Goal: Information Seeking & Learning: Learn about a topic

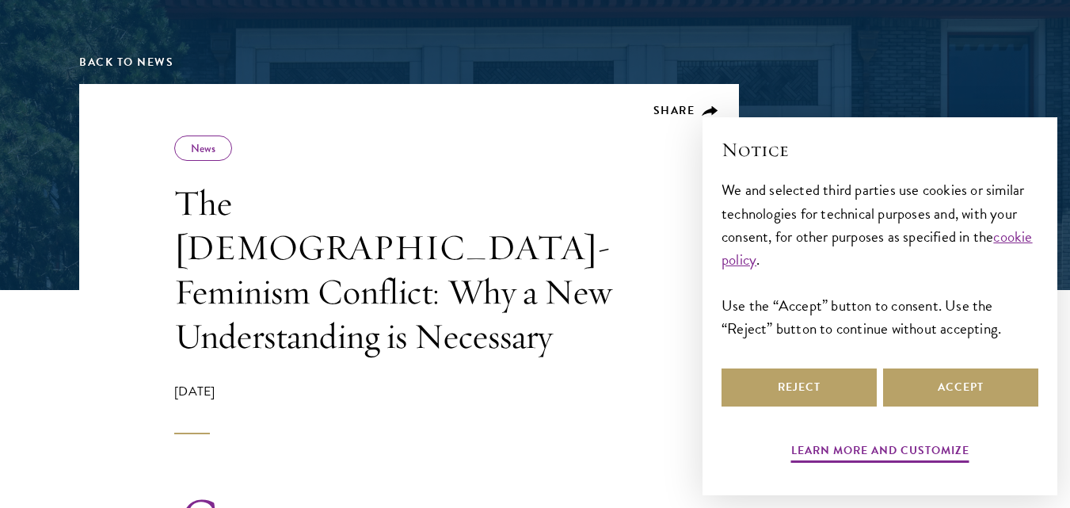
scroll to position [276, 0]
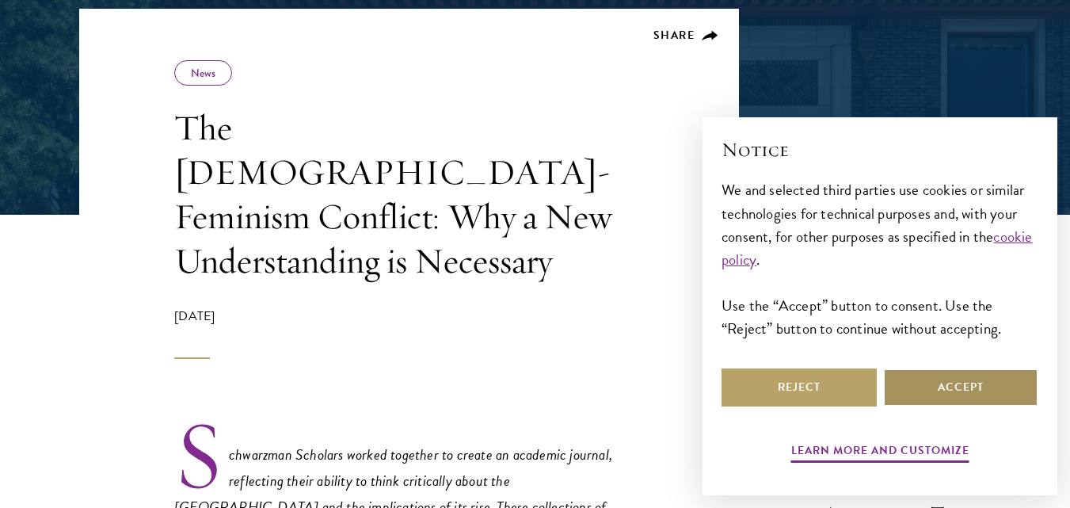
click at [945, 383] on button "Accept" at bounding box center [960, 387] width 155 height 38
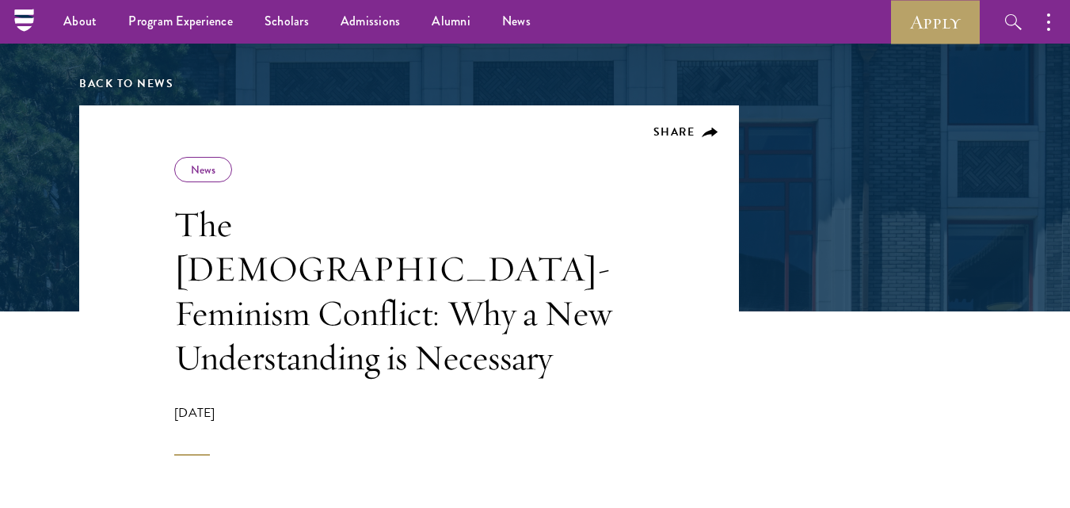
scroll to position [179, 0]
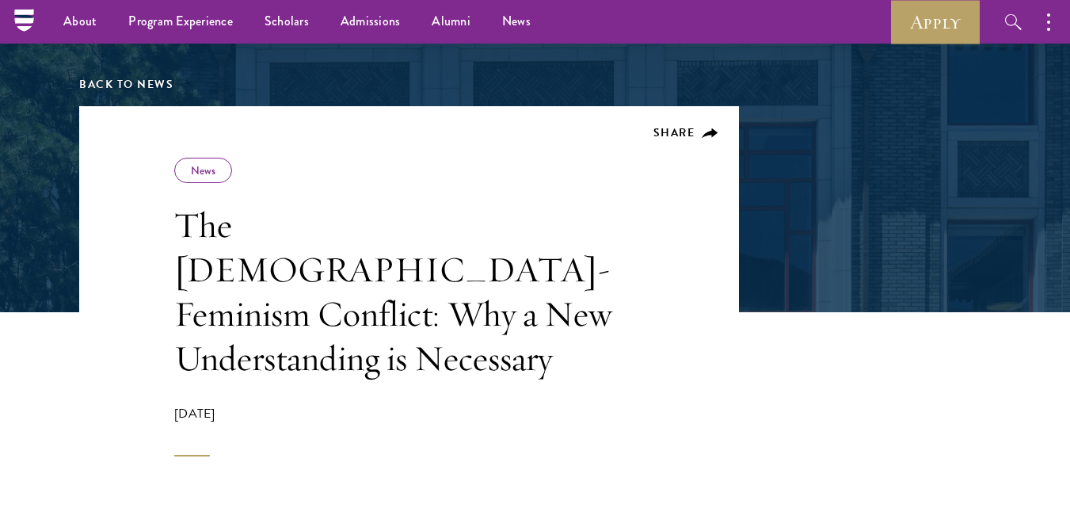
click at [195, 409] on div "[DATE]" at bounding box center [399, 430] width 451 height 52
click at [222, 170] on div "News" at bounding box center [203, 170] width 58 height 25
click at [203, 168] on link "News" at bounding box center [203, 170] width 25 height 16
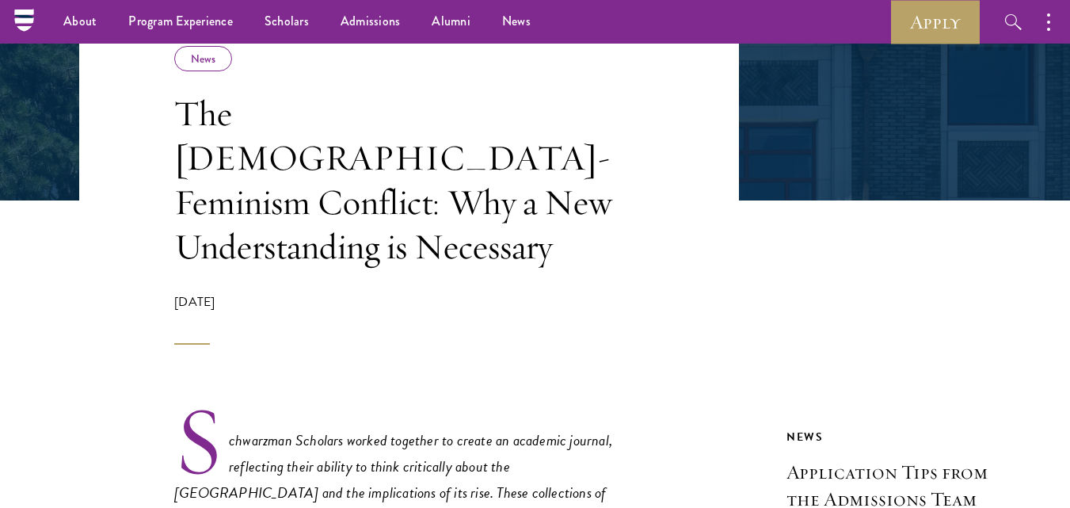
scroll to position [282, 0]
